Goal: Task Accomplishment & Management: Manage account settings

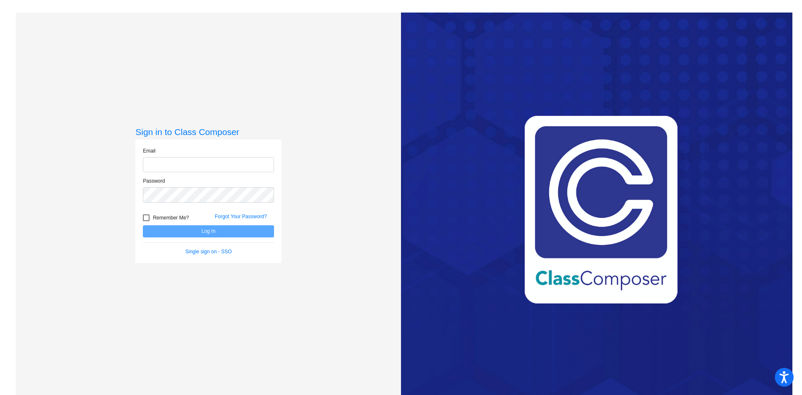
type input "[EMAIL_ADDRESS][PERSON_NAME][DOMAIN_NAME]"
click at [207, 232] on button "Log In" at bounding box center [208, 231] width 131 height 12
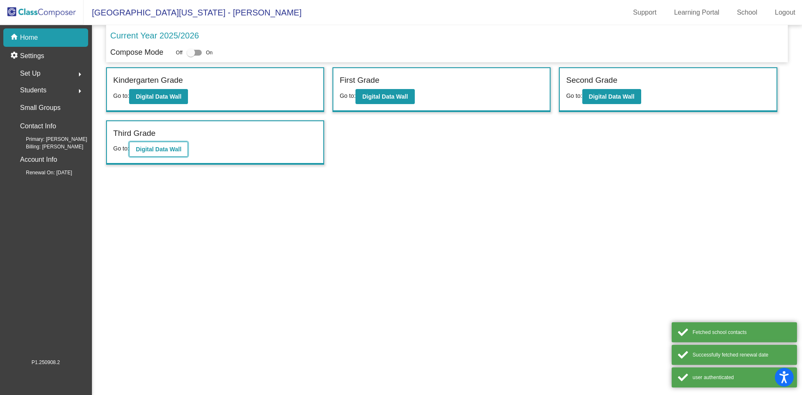
click at [162, 149] on b "Digital Data Wall" at bounding box center [159, 149] width 46 height 7
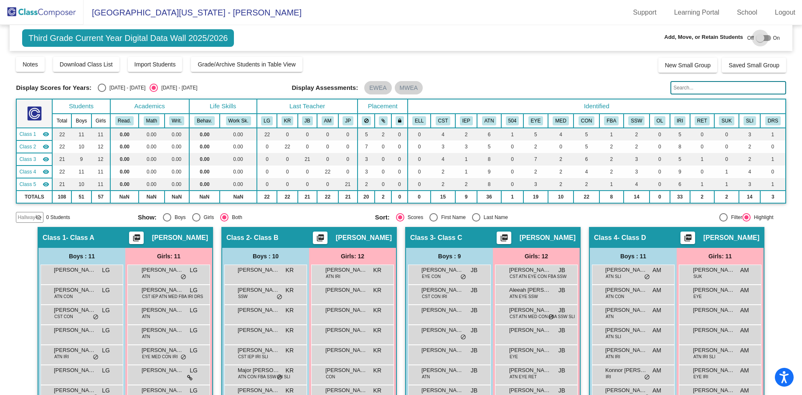
click at [757, 39] on div at bounding box center [760, 38] width 8 height 8
checkbox input "true"
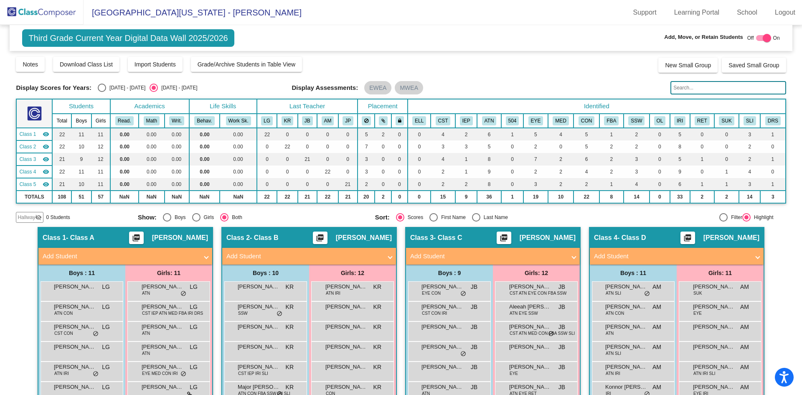
click at [58, 10] on img at bounding box center [41, 12] width 83 height 25
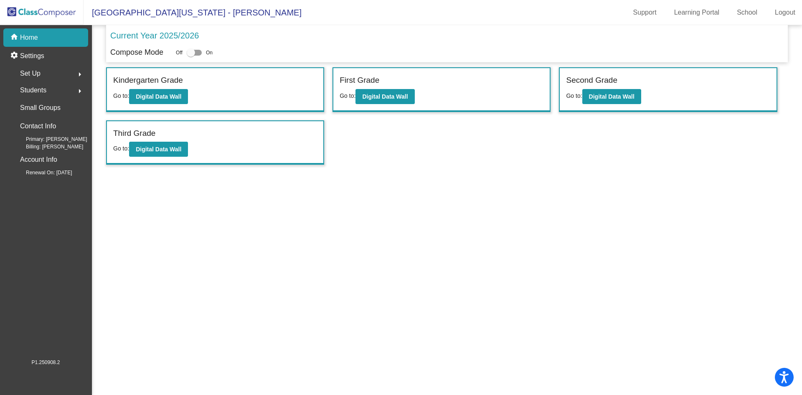
click at [32, 89] on span "Students" at bounding box center [33, 90] width 26 height 12
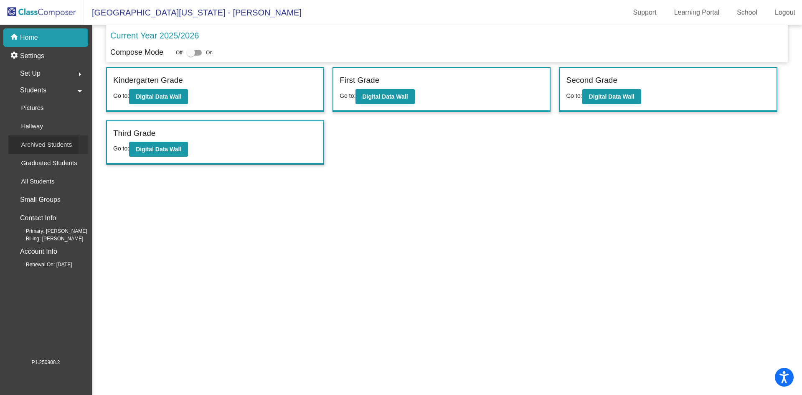
click at [32, 141] on p "Archived Students" at bounding box center [46, 144] width 51 height 10
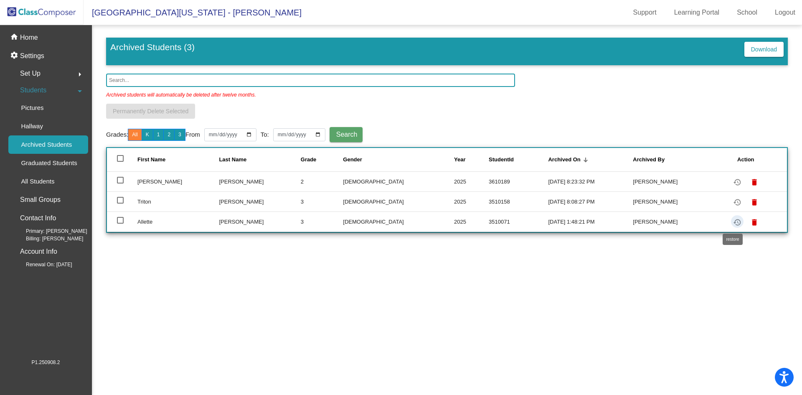
click at [732, 222] on mat-icon "restore" at bounding box center [737, 222] width 10 height 10
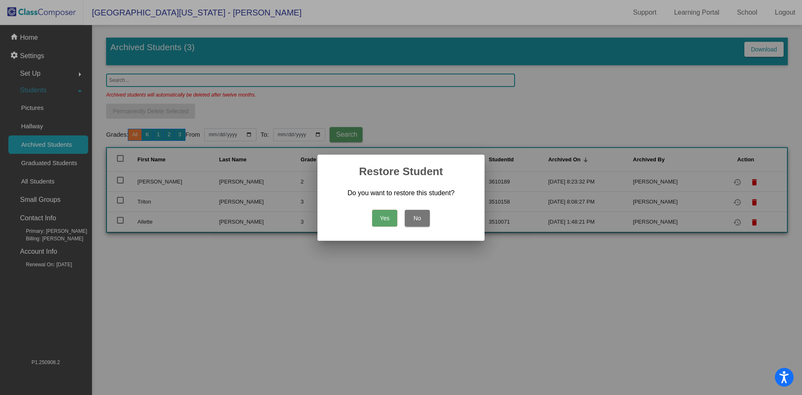
click at [385, 219] on button "Yes" at bounding box center [384, 218] width 25 height 17
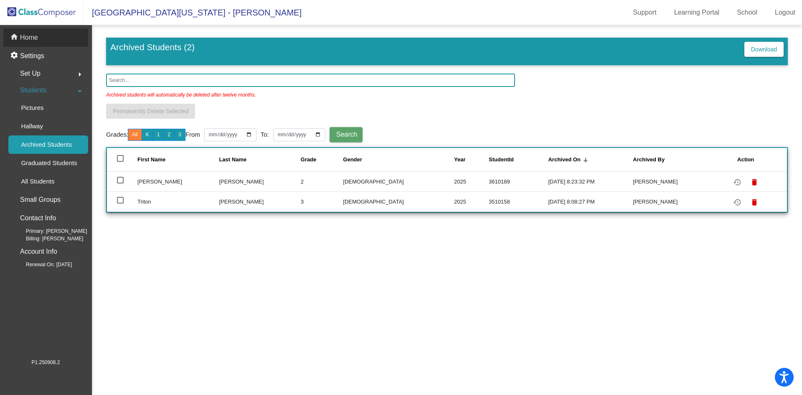
click at [28, 35] on p "Home" at bounding box center [29, 38] width 18 height 10
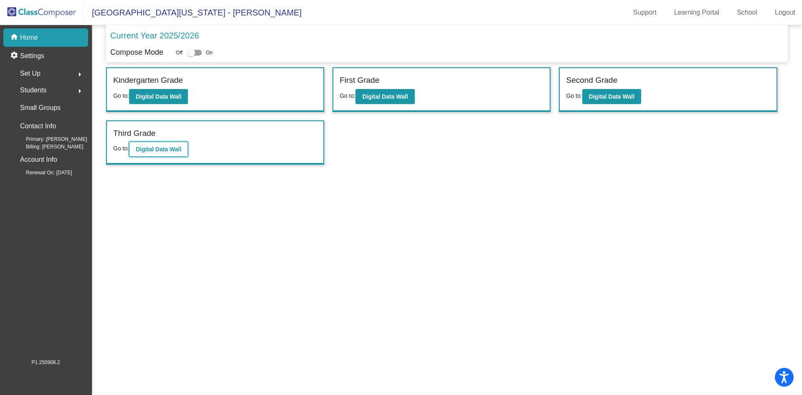
click at [153, 151] on b "Digital Data Wall" at bounding box center [159, 149] width 46 height 7
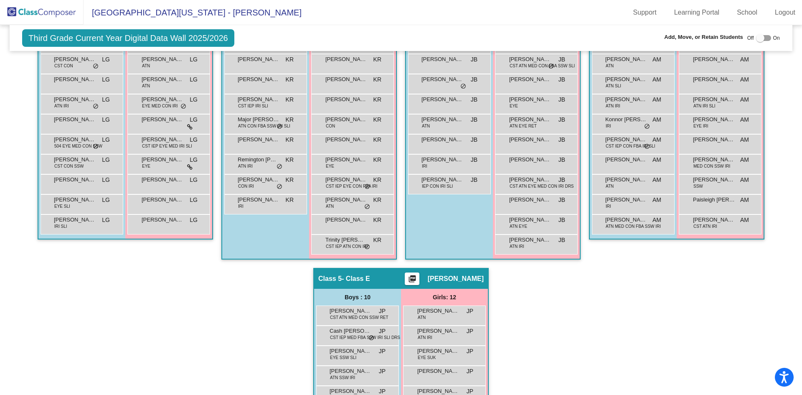
scroll to position [376, 0]
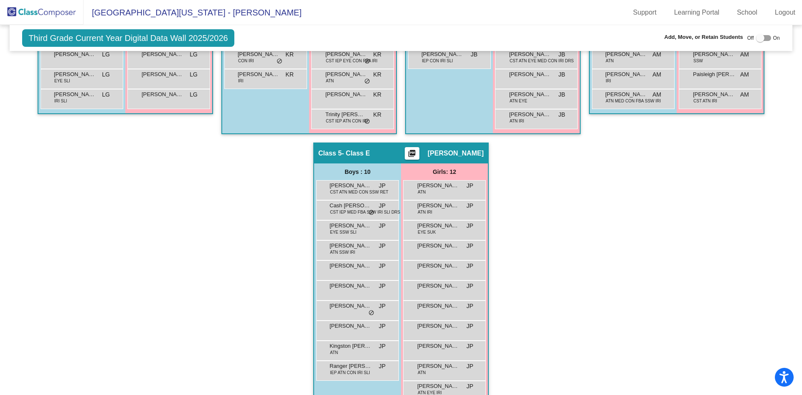
click at [759, 38] on div at bounding box center [760, 38] width 8 height 8
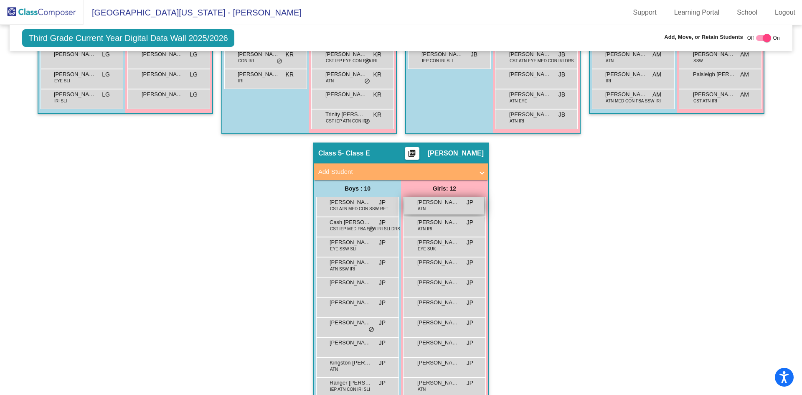
click at [438, 205] on span "[PERSON_NAME]" at bounding box center [438, 202] width 42 height 8
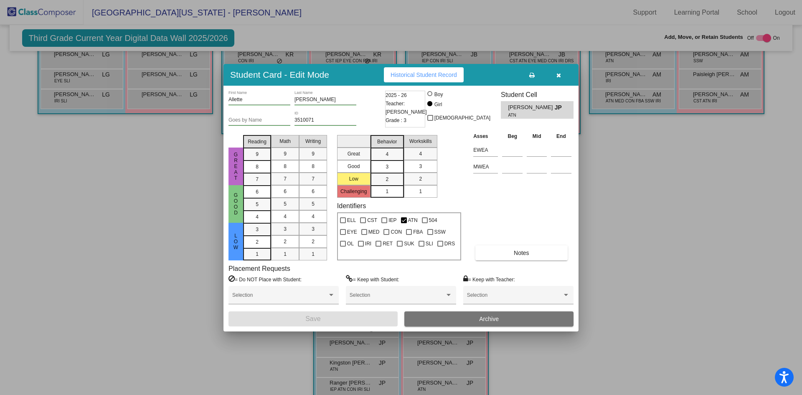
click at [559, 74] on icon "button" at bounding box center [558, 75] width 5 height 6
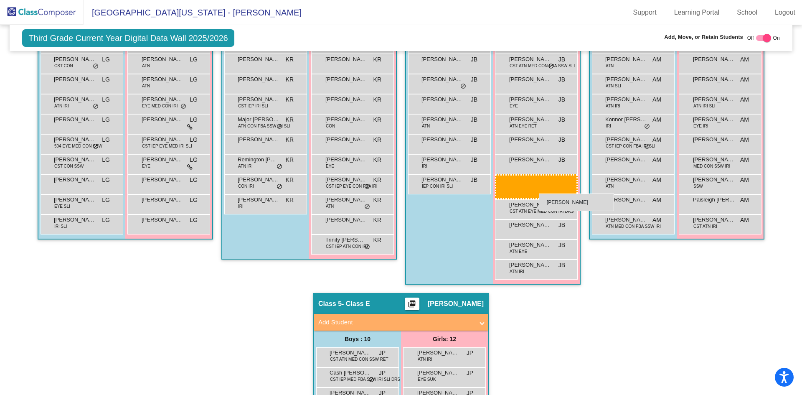
scroll to position [142, 0]
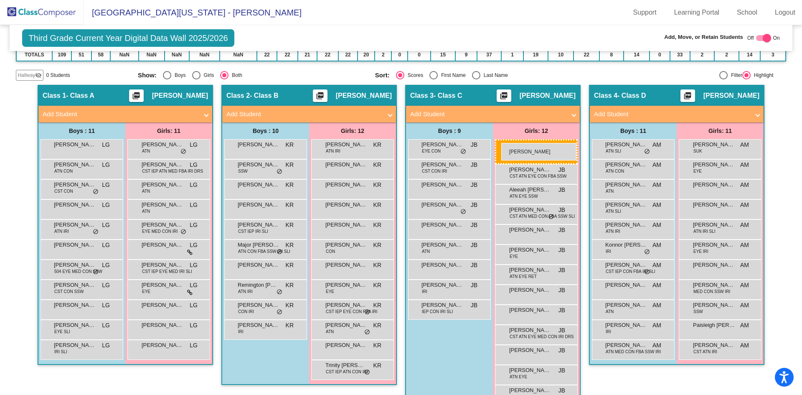
drag, startPoint x: 439, startPoint y: 207, endPoint x: 501, endPoint y: 143, distance: 88.9
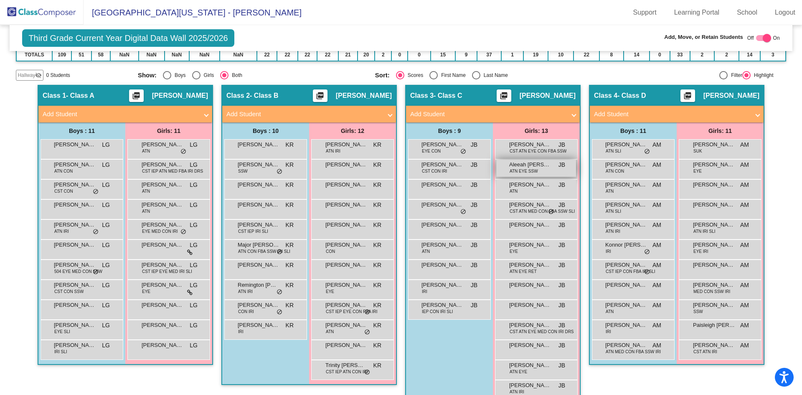
click at [531, 167] on span "Aleeah [PERSON_NAME]" at bounding box center [530, 164] width 42 height 8
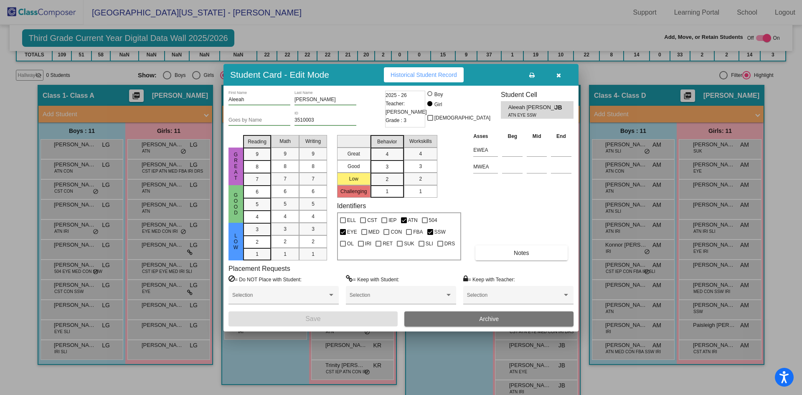
click at [558, 75] on icon "button" at bounding box center [558, 75] width 5 height 6
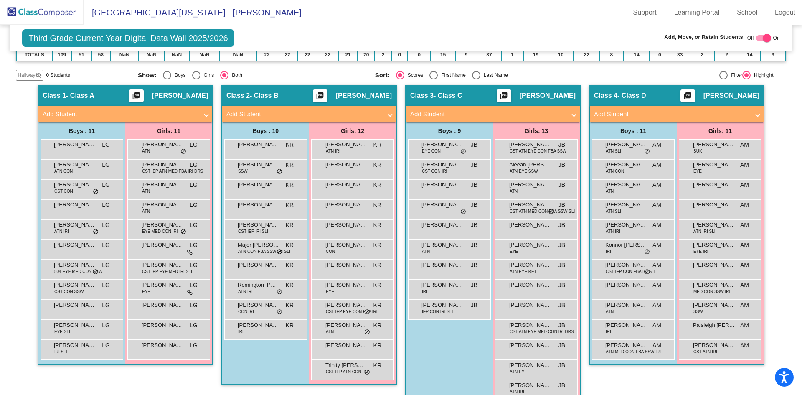
click at [762, 38] on div at bounding box center [766, 38] width 8 height 8
checkbox input "false"
